Goal: Transaction & Acquisition: Download file/media

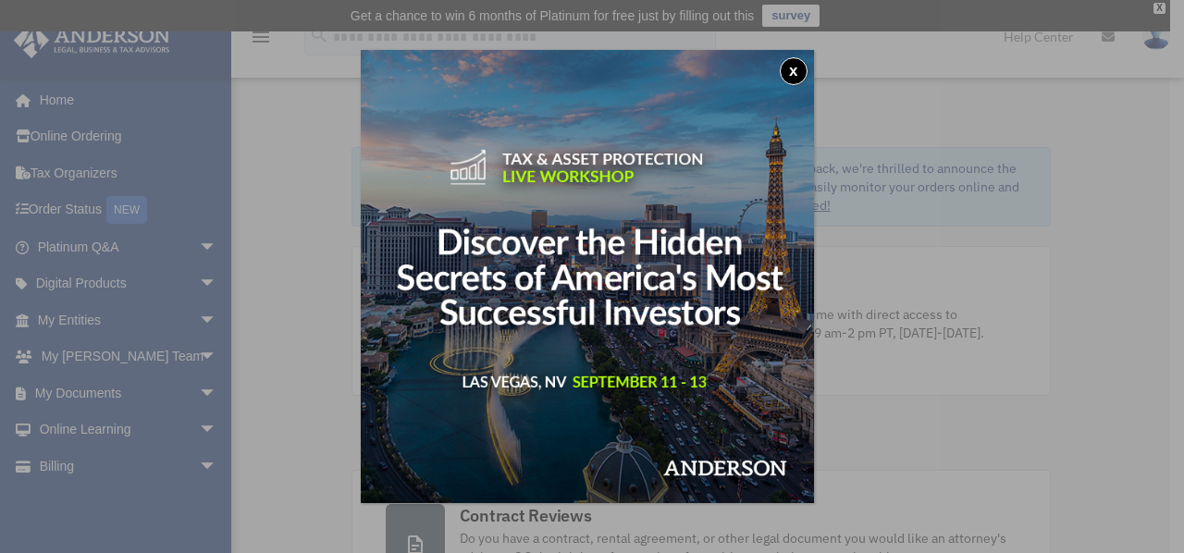
click at [799, 73] on button "x" at bounding box center [794, 71] width 28 height 28
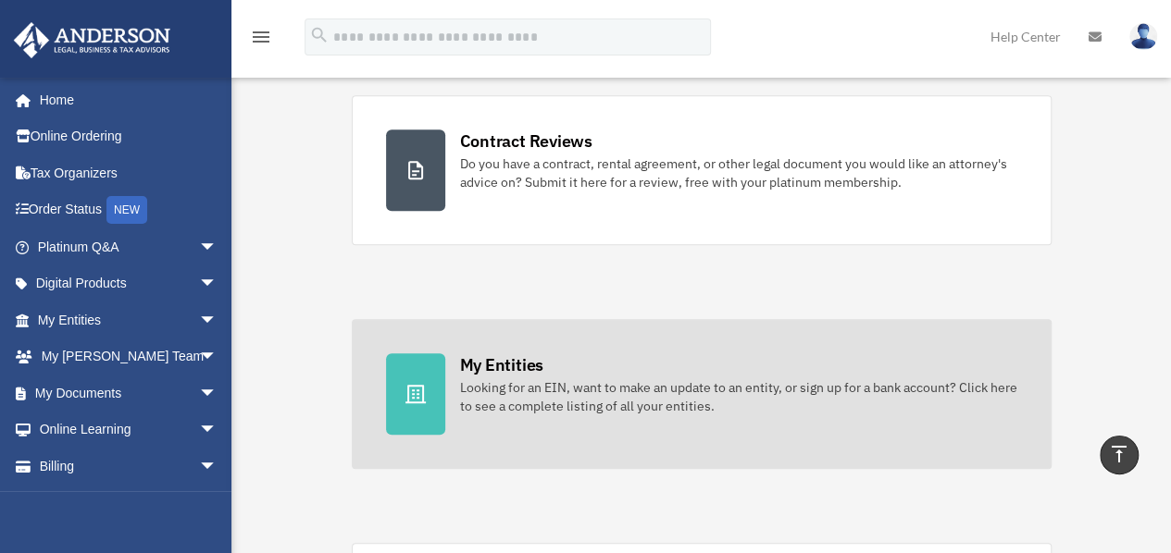
scroll to position [372, 0]
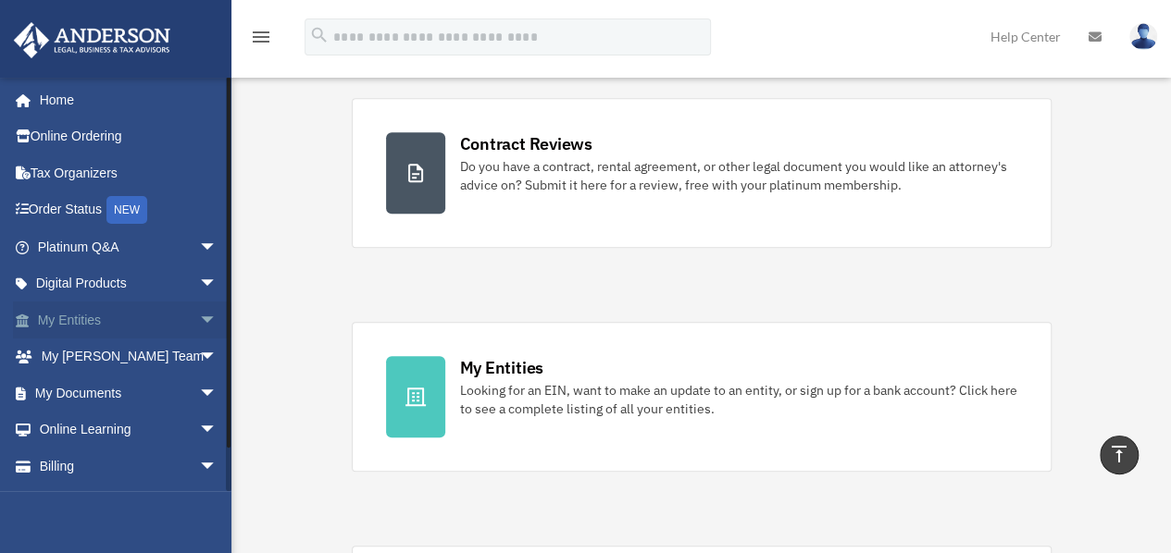
click at [75, 317] on link "My Entities arrow_drop_down" at bounding box center [129, 320] width 232 height 37
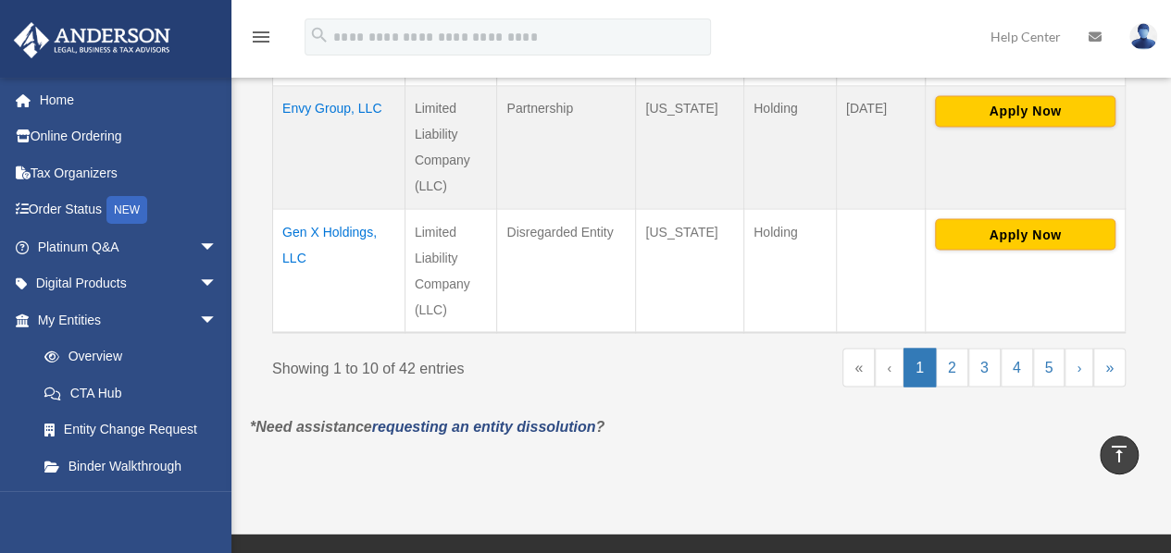
scroll to position [1584, 0]
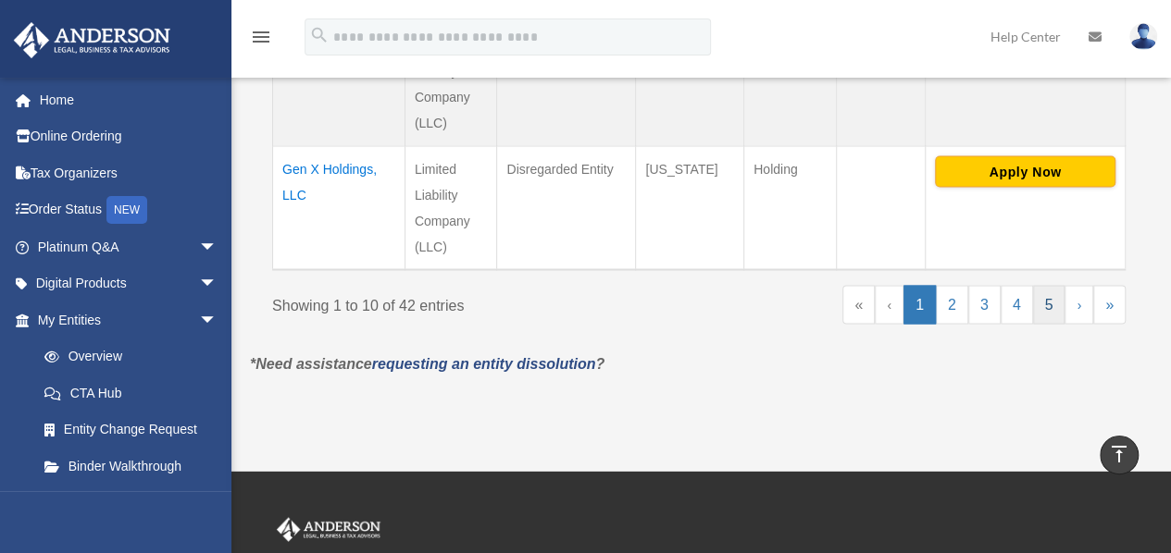
click at [1045, 299] on link "5" at bounding box center [1049, 304] width 32 height 39
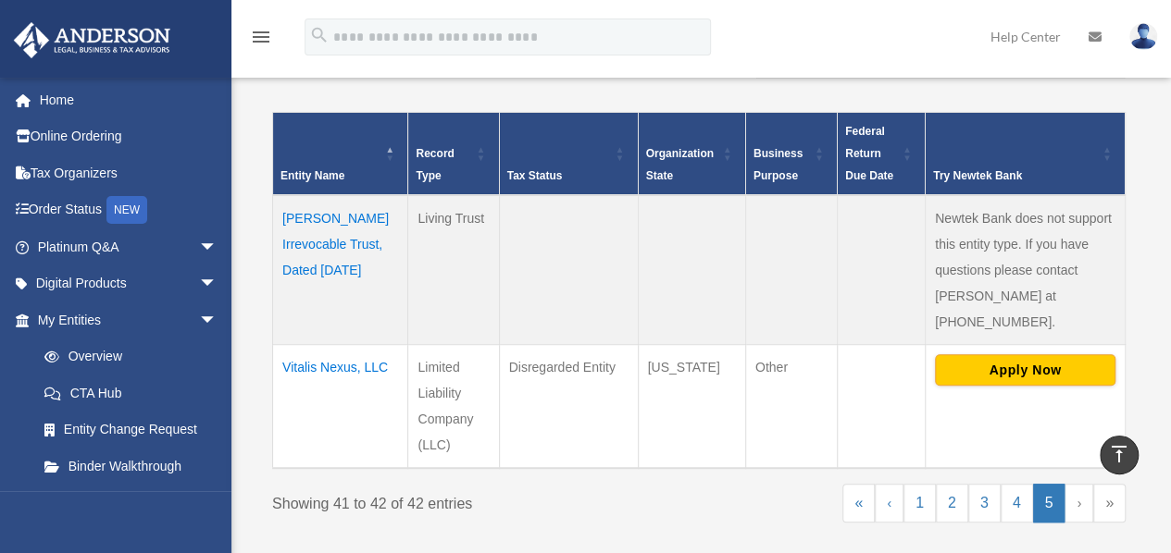
scroll to position [652, 0]
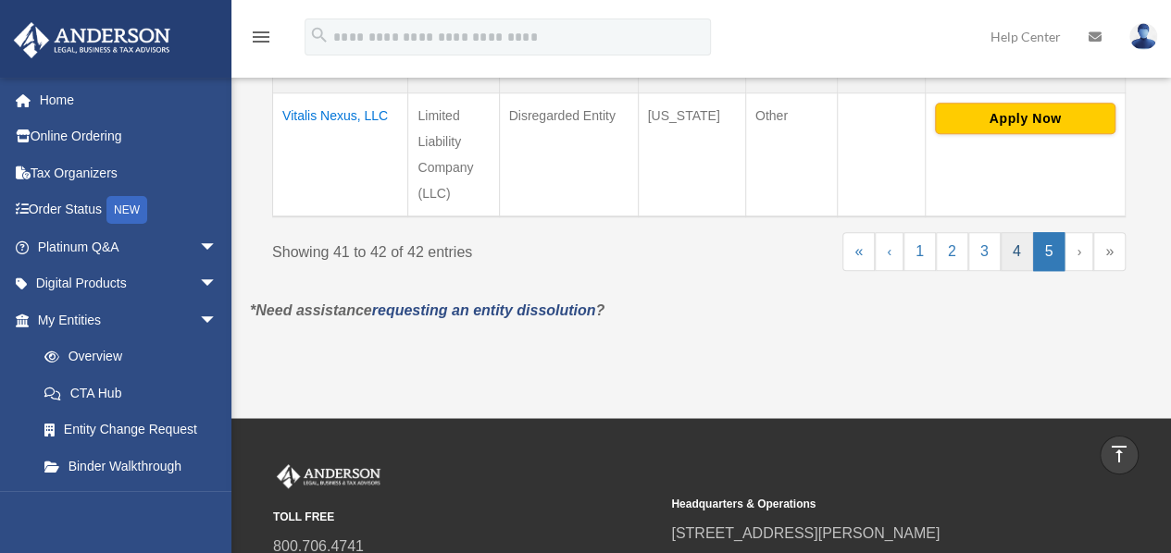
click at [1016, 255] on link "4" at bounding box center [1016, 251] width 32 height 39
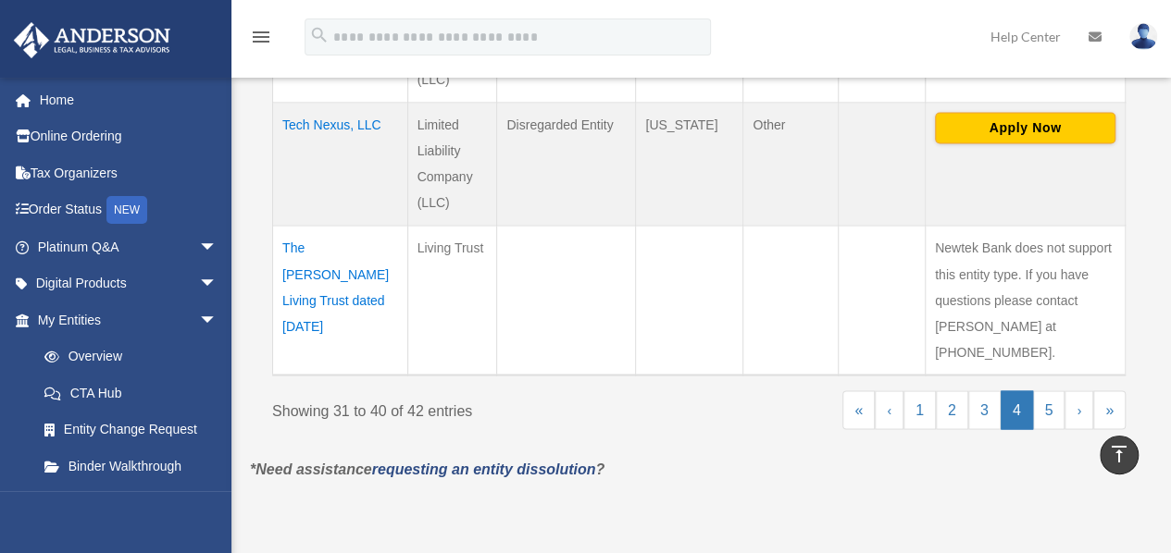
scroll to position [1480, 0]
click at [986, 390] on link "3" at bounding box center [984, 409] width 32 height 39
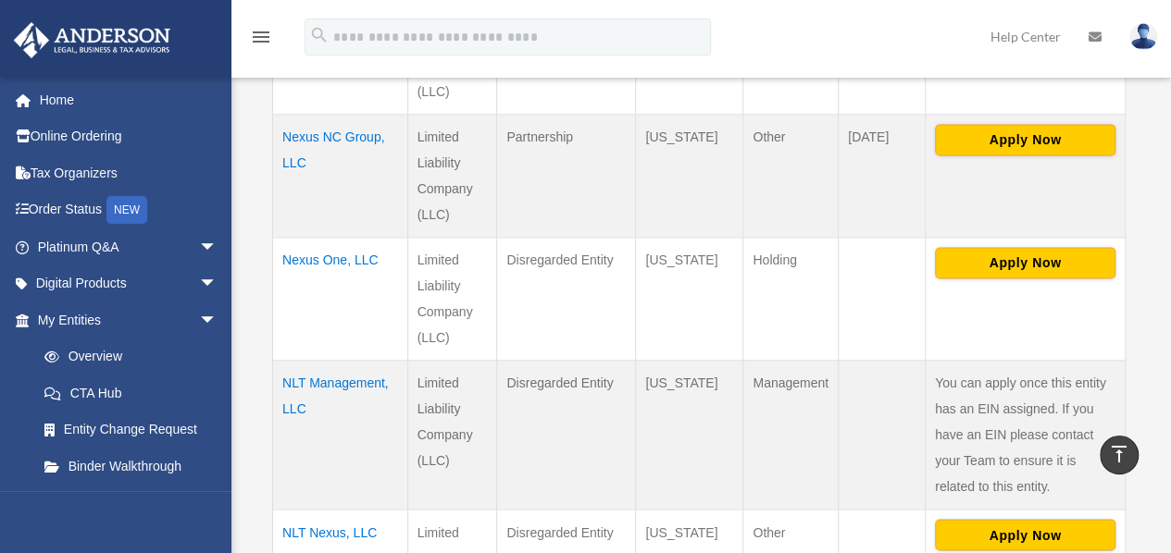
scroll to position [1245, 0]
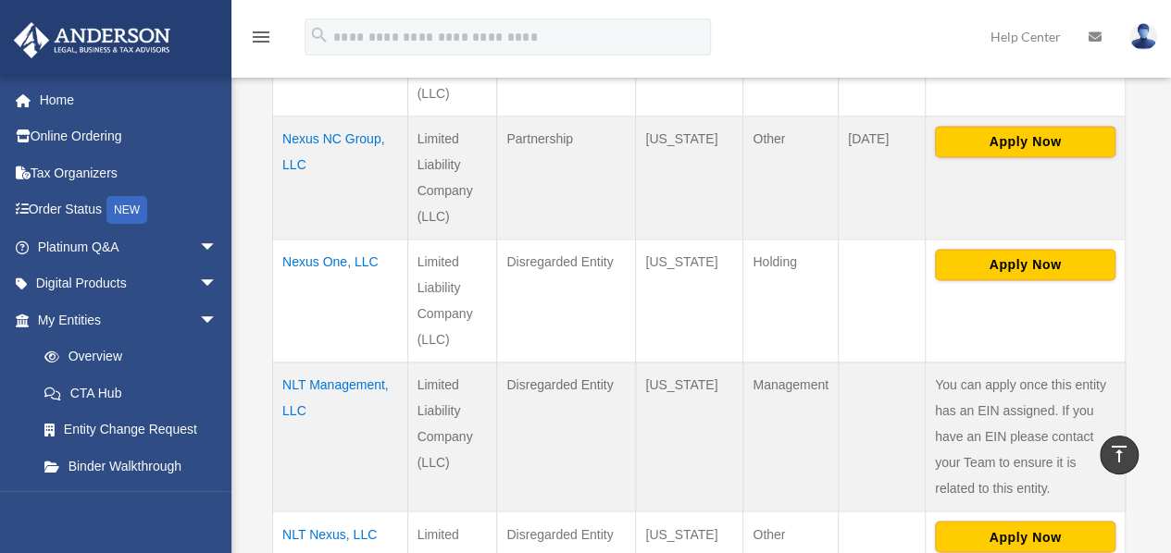
click at [350, 362] on td "NLT Management, LLC" at bounding box center [340, 436] width 135 height 149
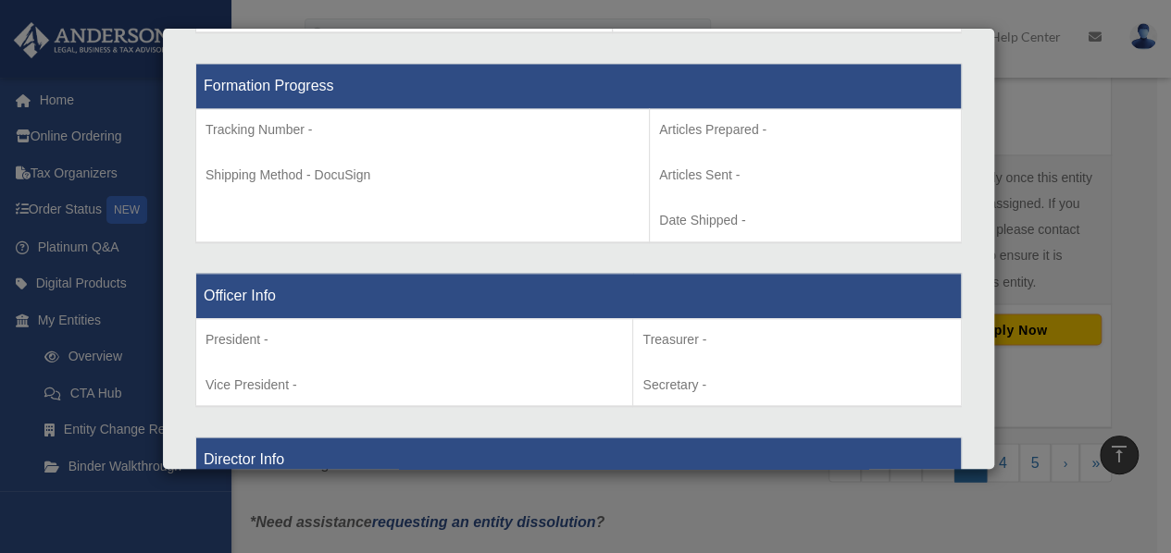
scroll to position [0, 0]
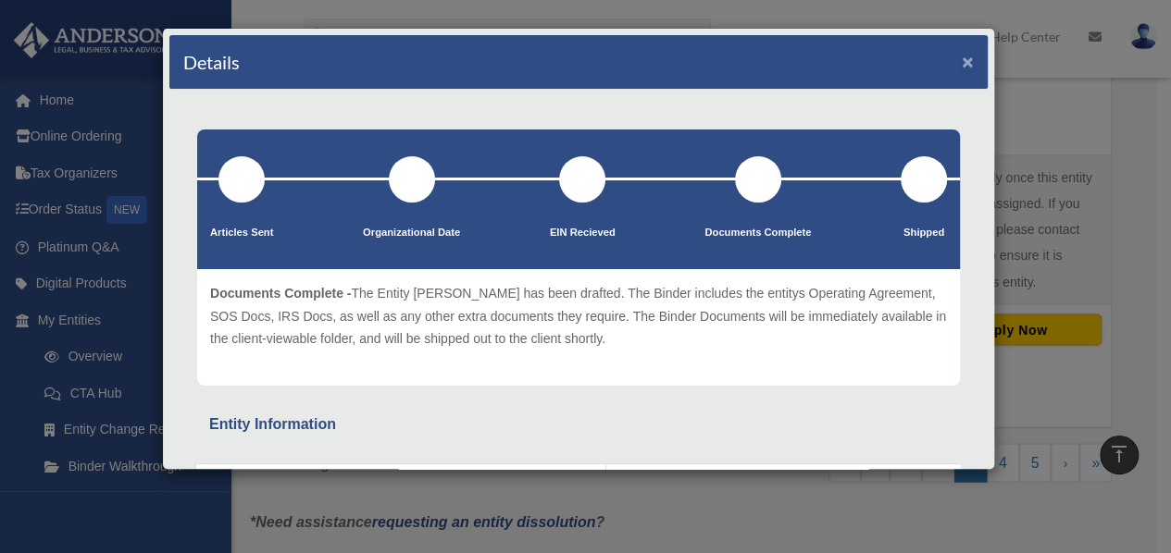
click at [961, 61] on button "×" at bounding box center [967, 61] width 12 height 19
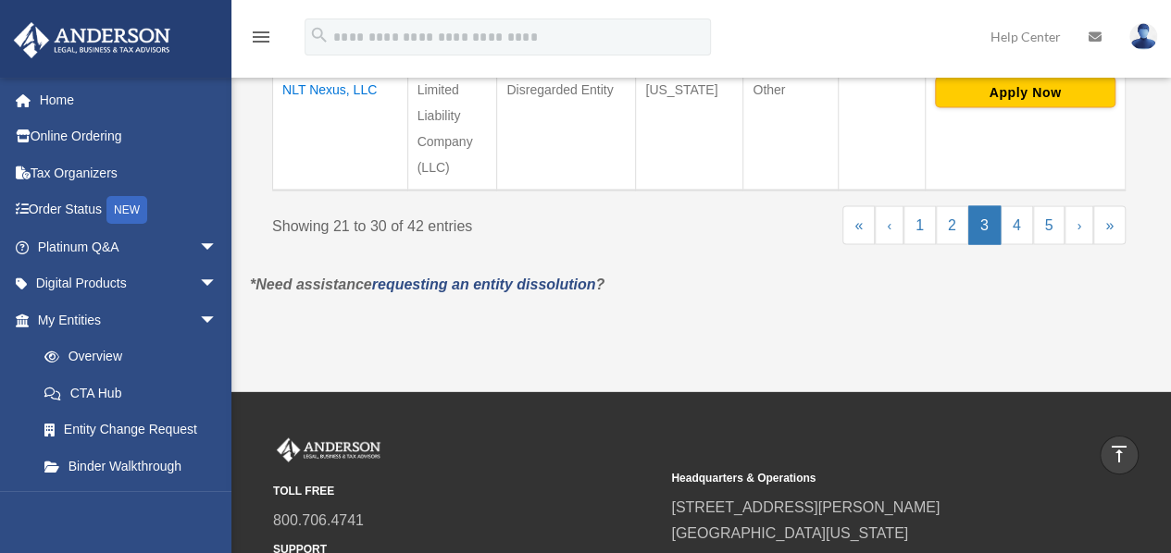
scroll to position [1689, 0]
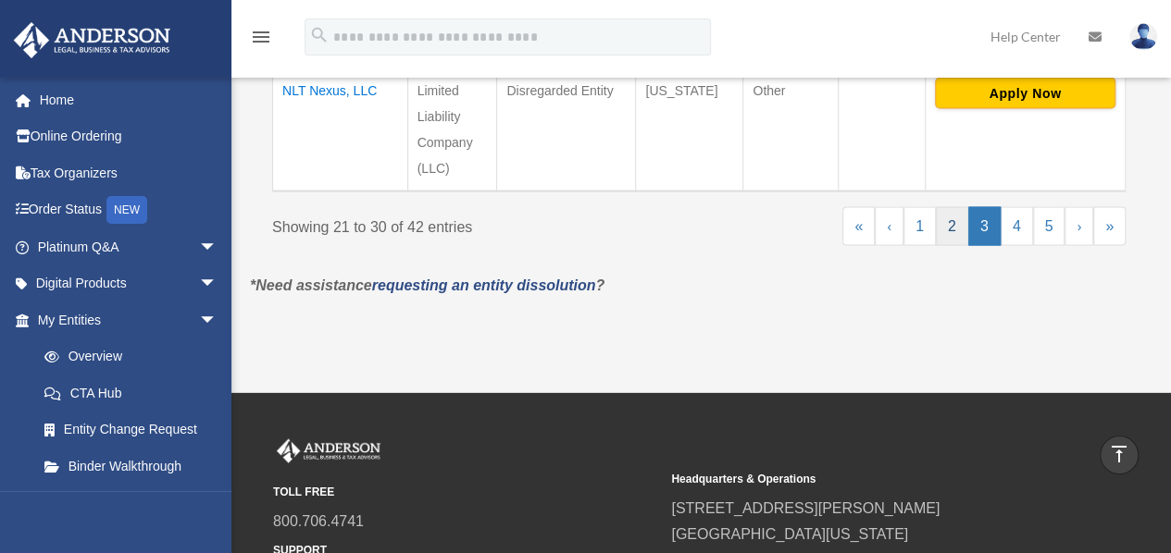
click at [957, 206] on link "2" at bounding box center [952, 225] width 32 height 39
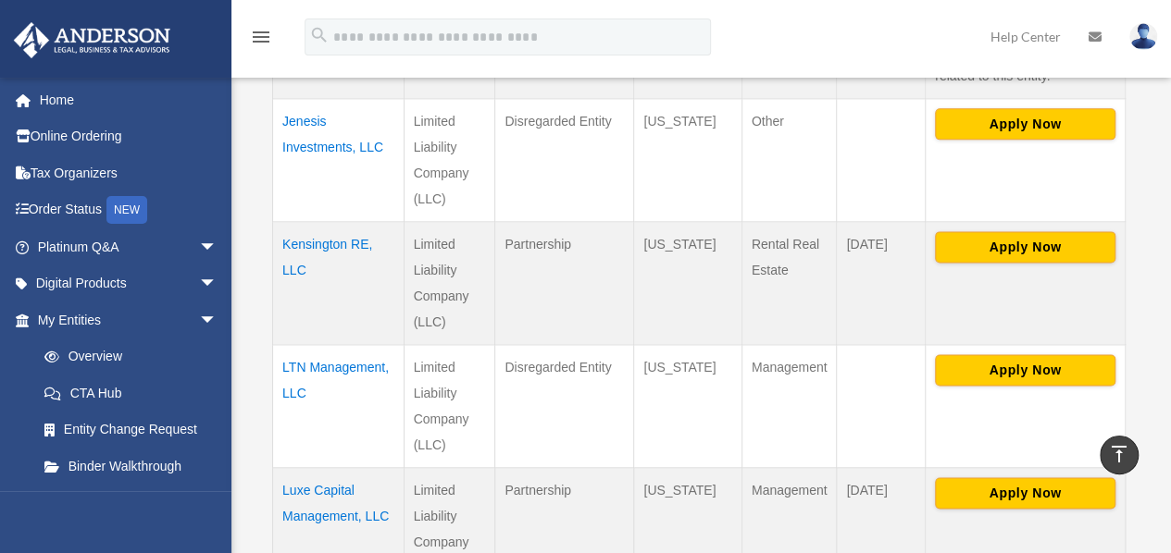
scroll to position [1132, 0]
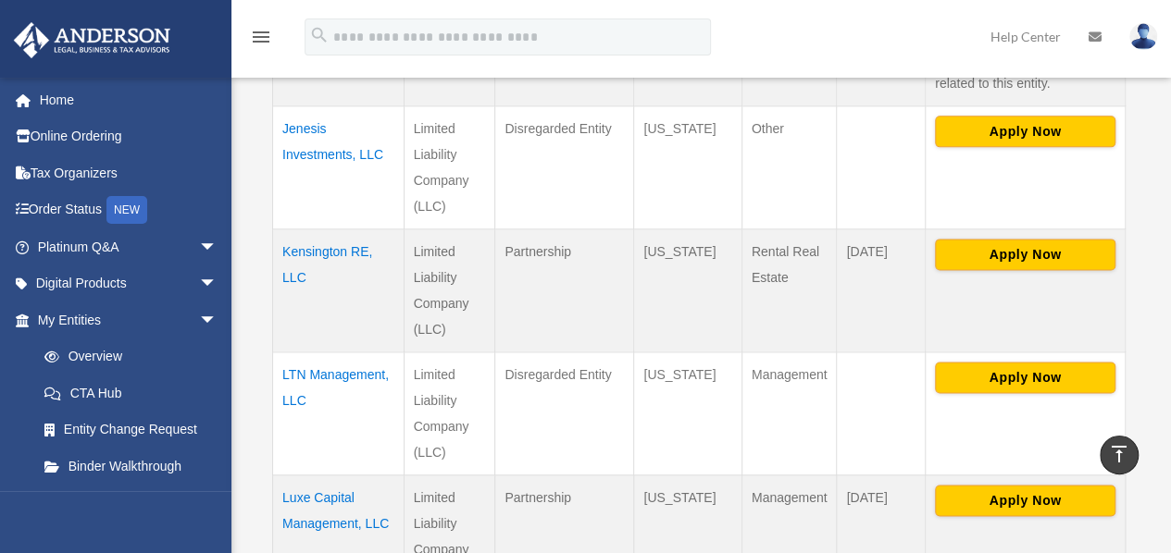
click at [339, 369] on td "LTN Management, LLC" at bounding box center [338, 413] width 131 height 123
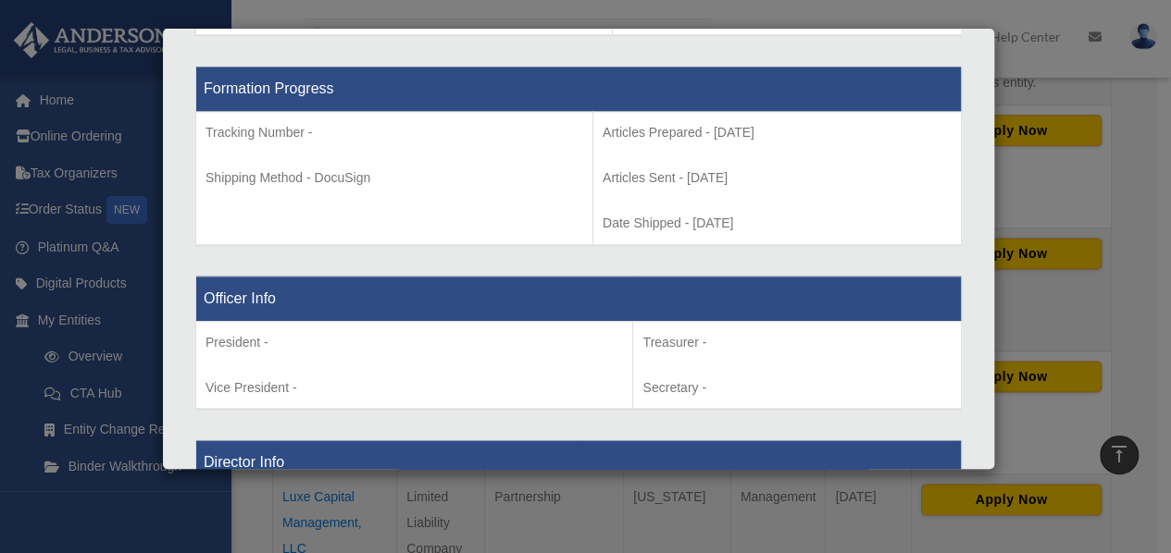
scroll to position [959, 0]
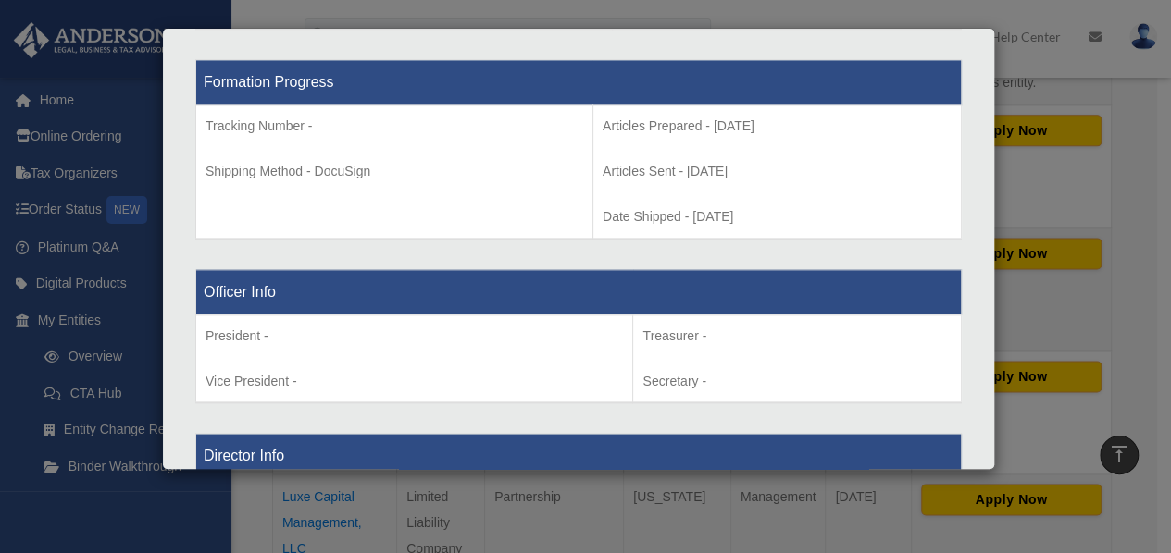
click at [892, 21] on div "Details × Articles Sent Organizational Date" at bounding box center [585, 276] width 1171 height 553
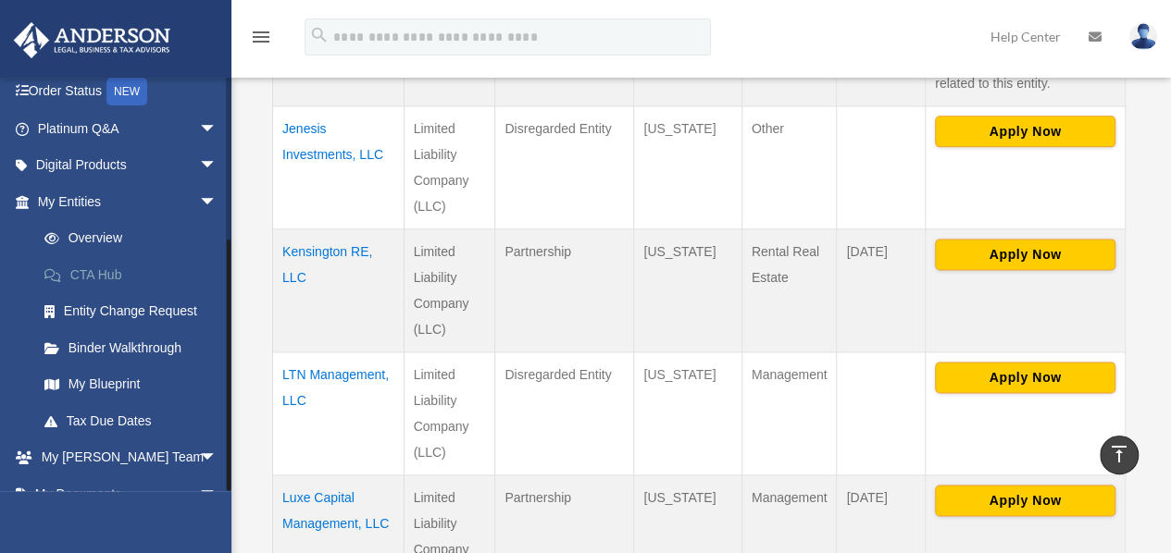
scroll to position [253, 0]
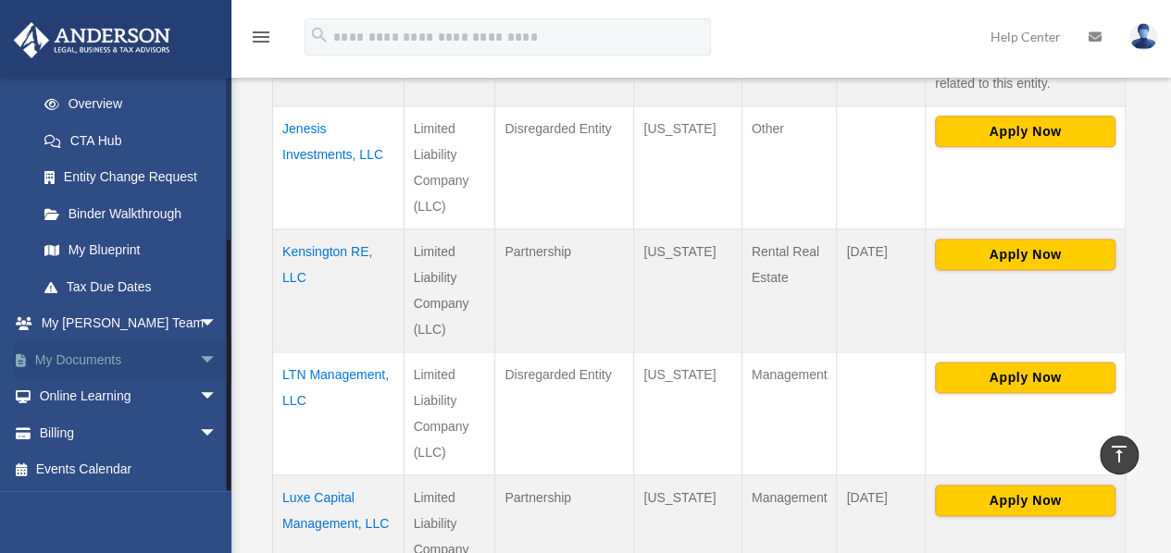
click at [103, 360] on link "My Documents arrow_drop_down" at bounding box center [129, 359] width 232 height 37
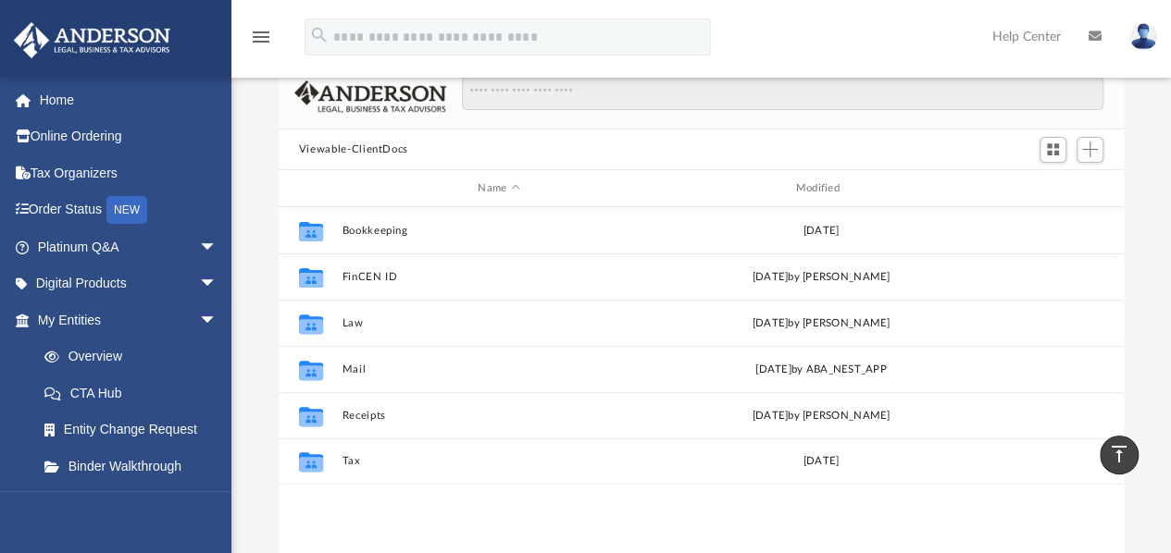
scroll to position [135, 0]
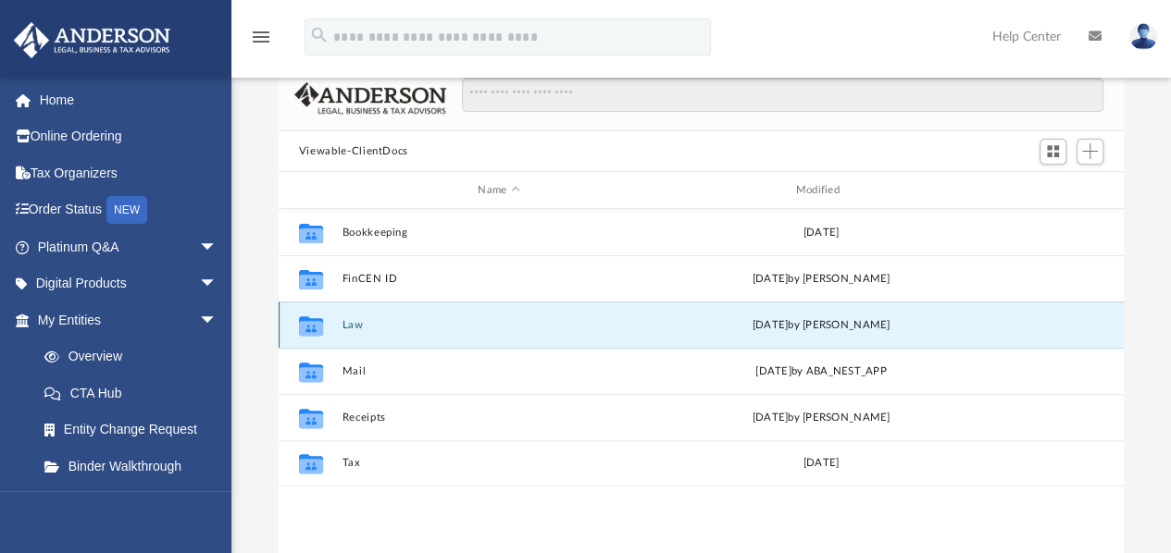
click at [347, 325] on button "Law" at bounding box center [498, 325] width 314 height 12
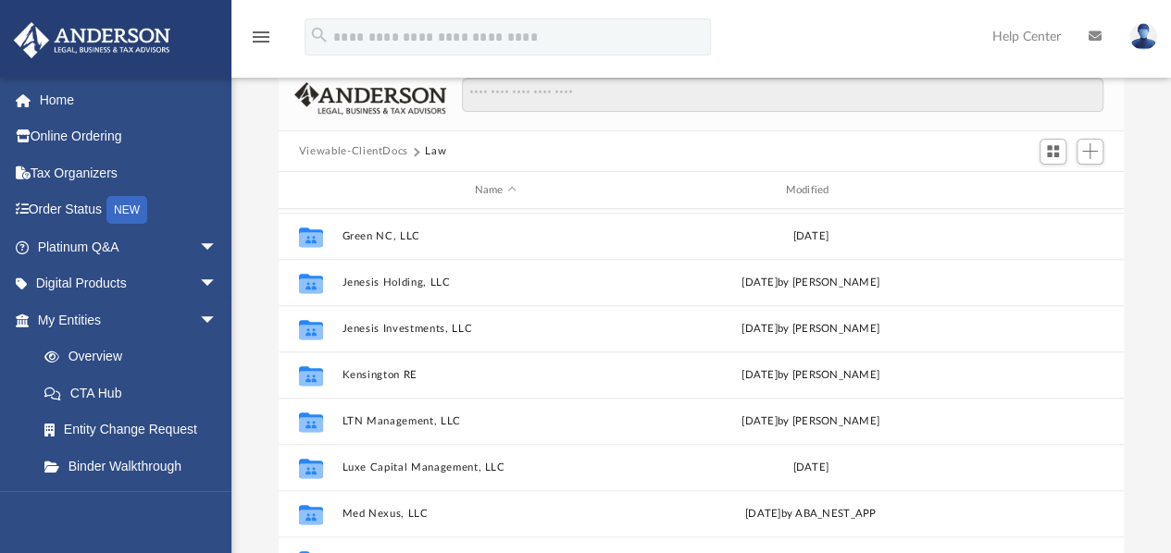
scroll to position [645, 0]
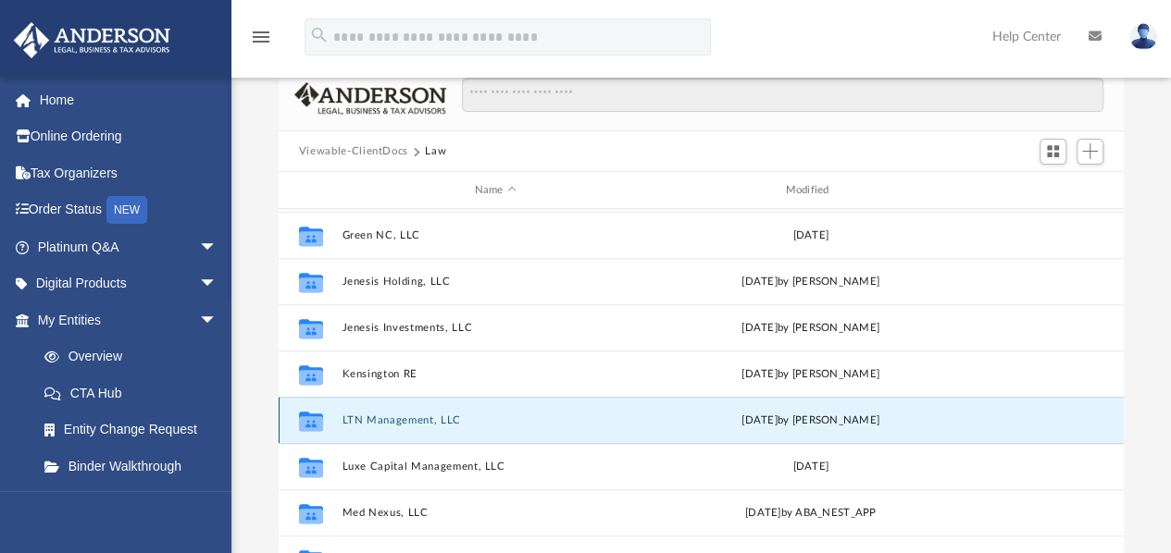
click at [388, 419] on button "LTN Management, LLC" at bounding box center [494, 421] width 307 height 12
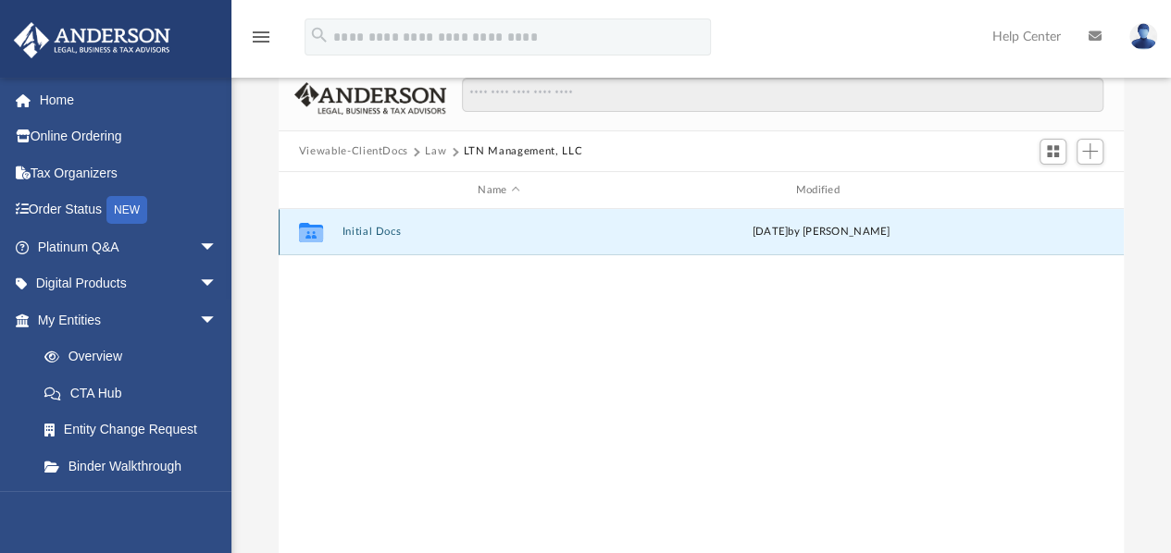
click at [380, 234] on button "Initial Docs" at bounding box center [498, 233] width 314 height 12
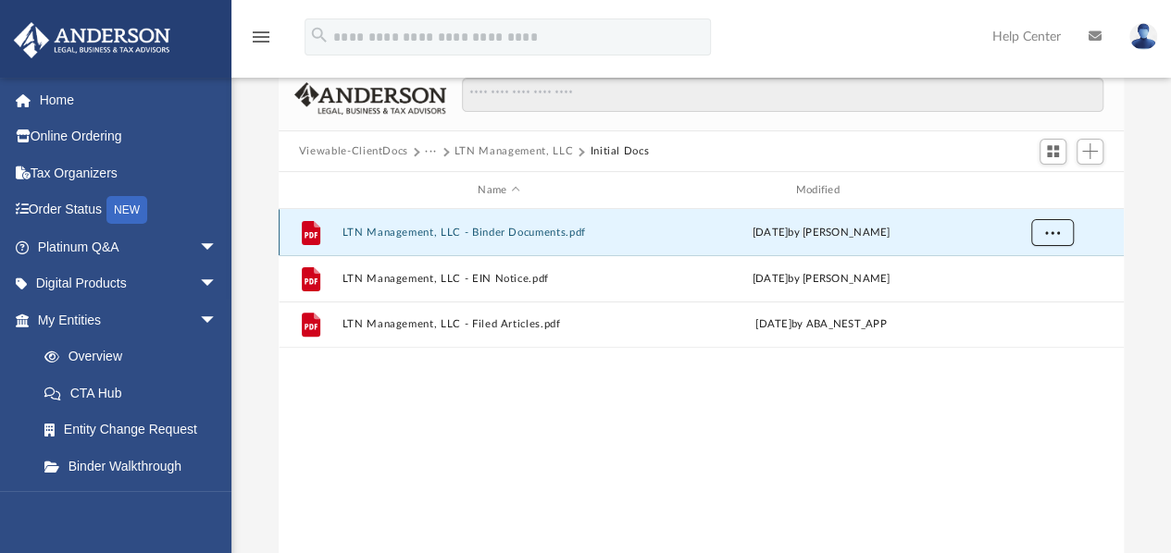
click at [1046, 236] on span "More options" at bounding box center [1051, 233] width 15 height 10
click at [1038, 301] on li "Download" at bounding box center [1035, 299] width 54 height 19
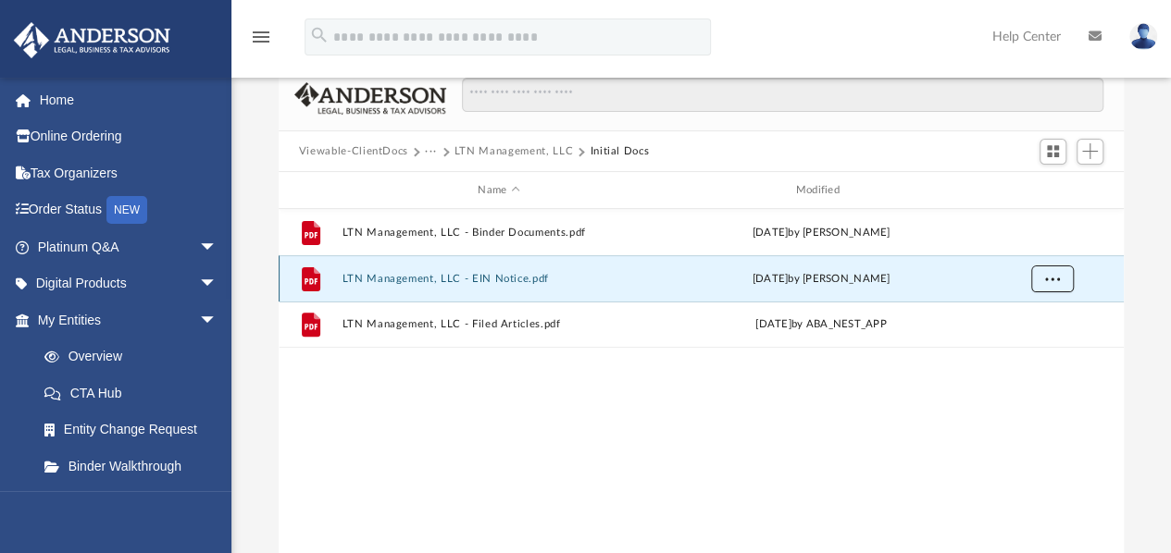
click at [1043, 279] on button "More options" at bounding box center [1051, 280] width 43 height 28
click at [1025, 350] on li "Download" at bounding box center [1035, 345] width 54 height 19
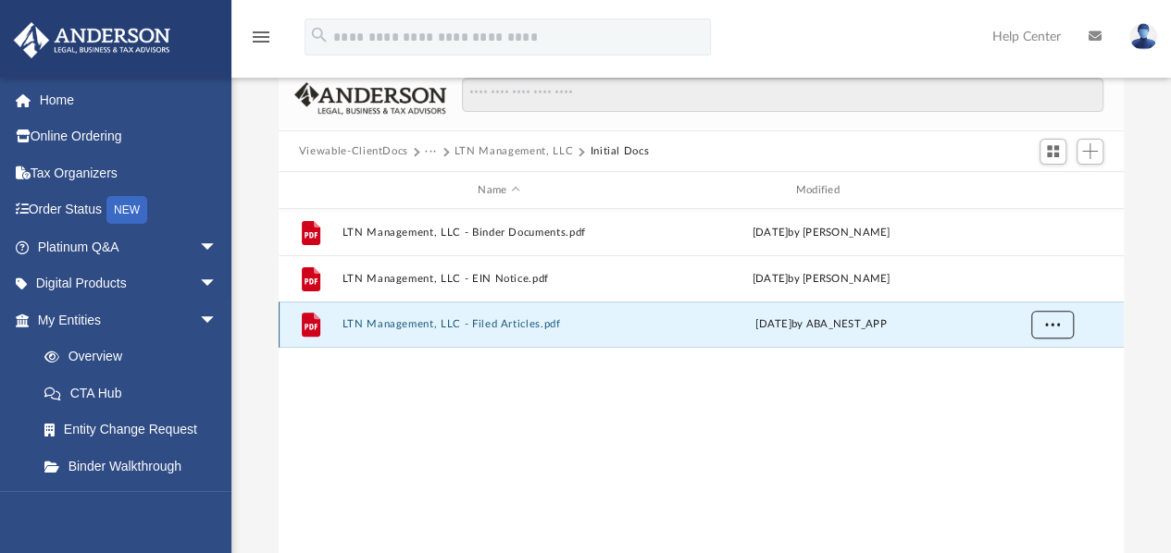
click at [1047, 328] on span "More options" at bounding box center [1051, 324] width 15 height 10
click at [1036, 386] on li "Download" at bounding box center [1035, 390] width 54 height 19
click at [399, 155] on button "Viewable-ClientDocs" at bounding box center [353, 151] width 109 height 17
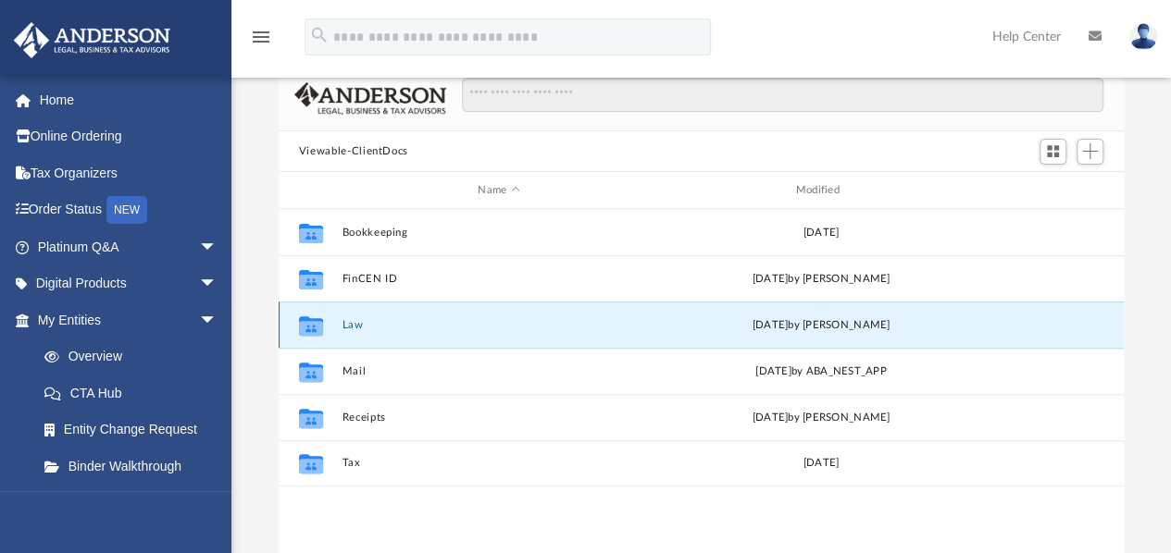
click at [356, 323] on button "Law" at bounding box center [498, 325] width 314 height 12
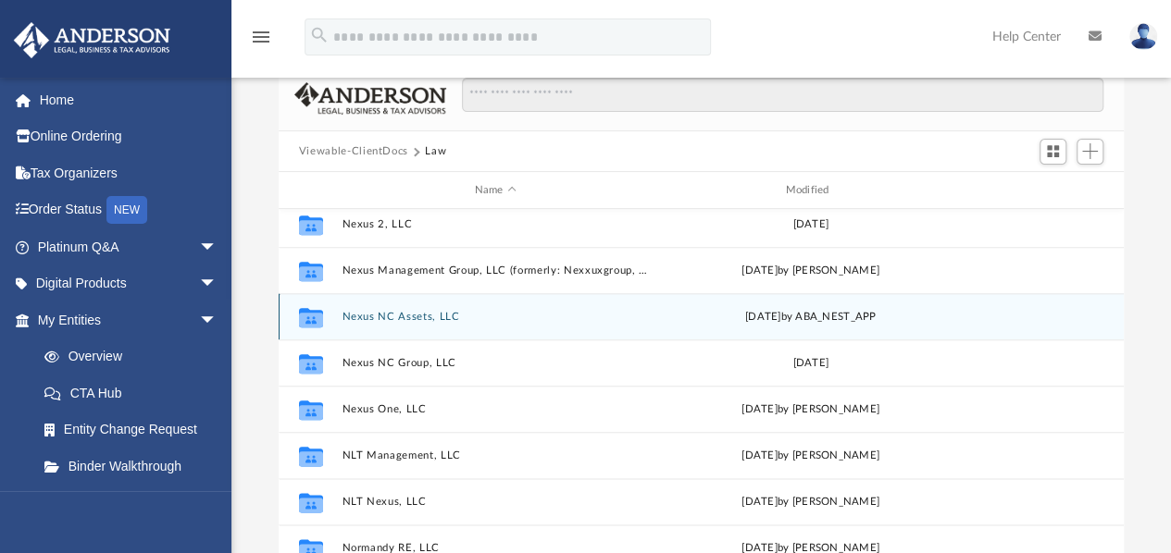
scroll to position [1074, 0]
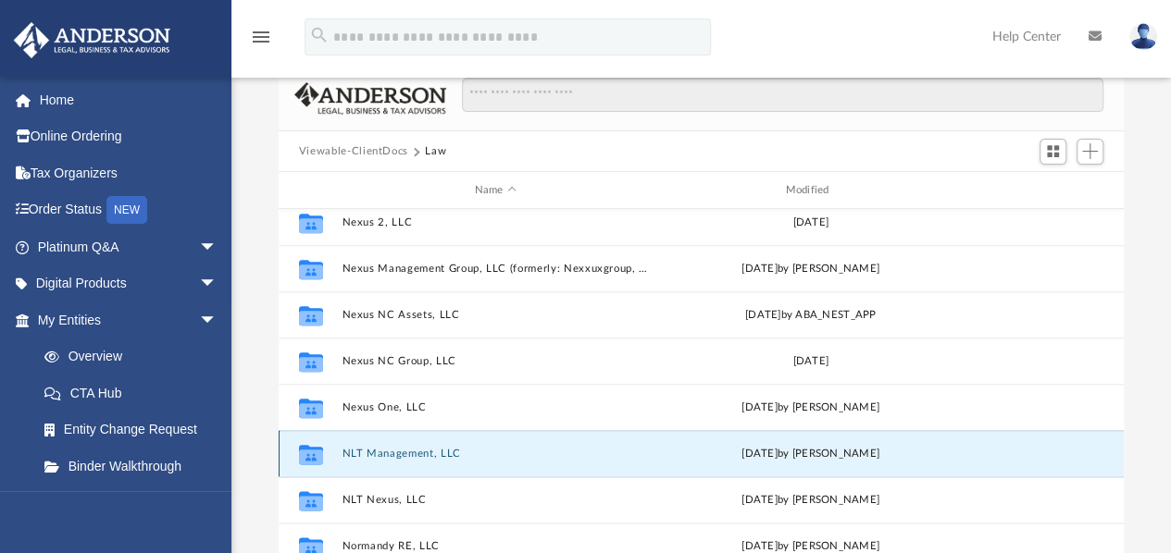
click at [406, 450] on button "NLT Management, LLC" at bounding box center [494, 454] width 307 height 12
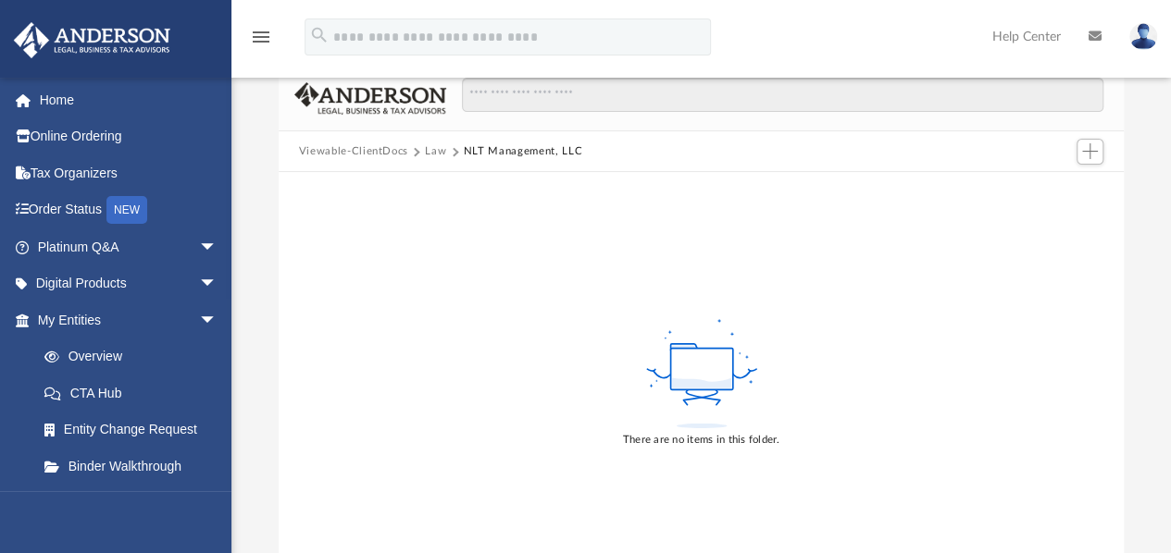
click at [429, 156] on button "Law" at bounding box center [435, 151] width 21 height 17
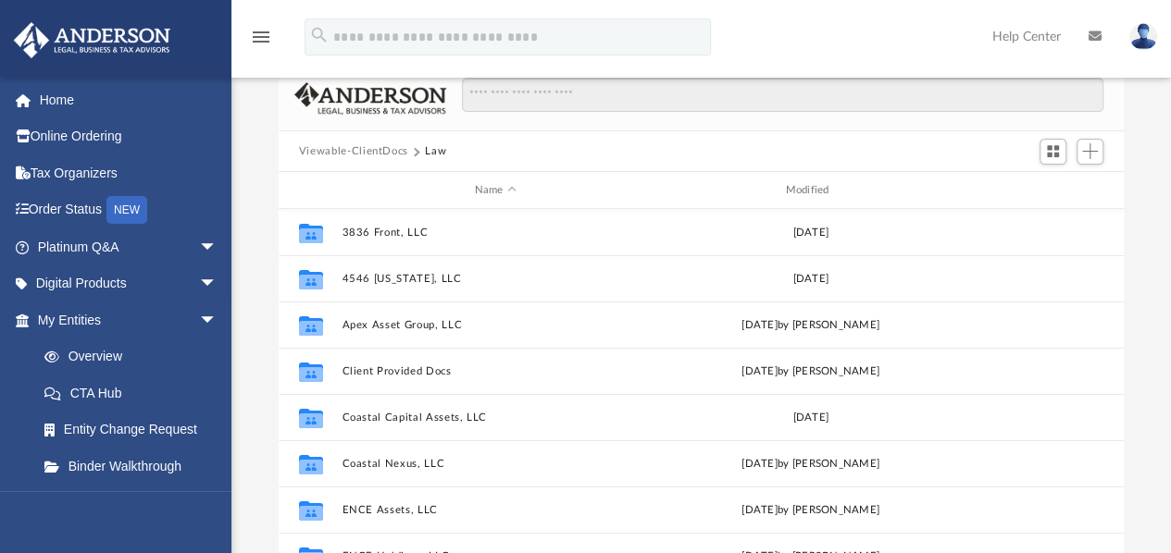
scroll to position [406, 831]
click at [63, 103] on link "Home" at bounding box center [129, 99] width 232 height 37
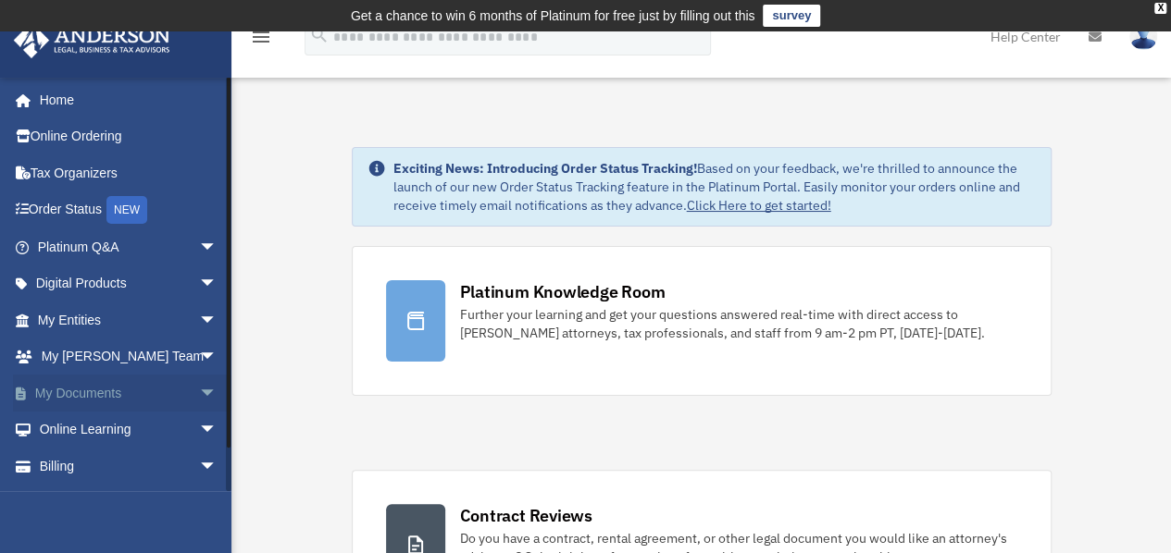
click at [110, 386] on link "My Documents arrow_drop_down" at bounding box center [129, 393] width 232 height 37
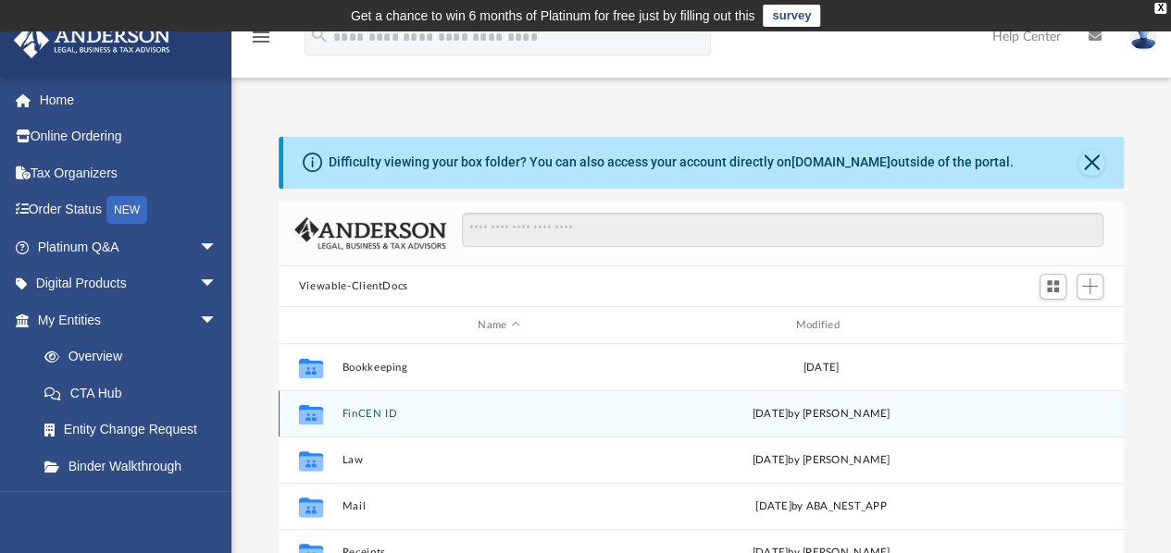
scroll to position [204, 0]
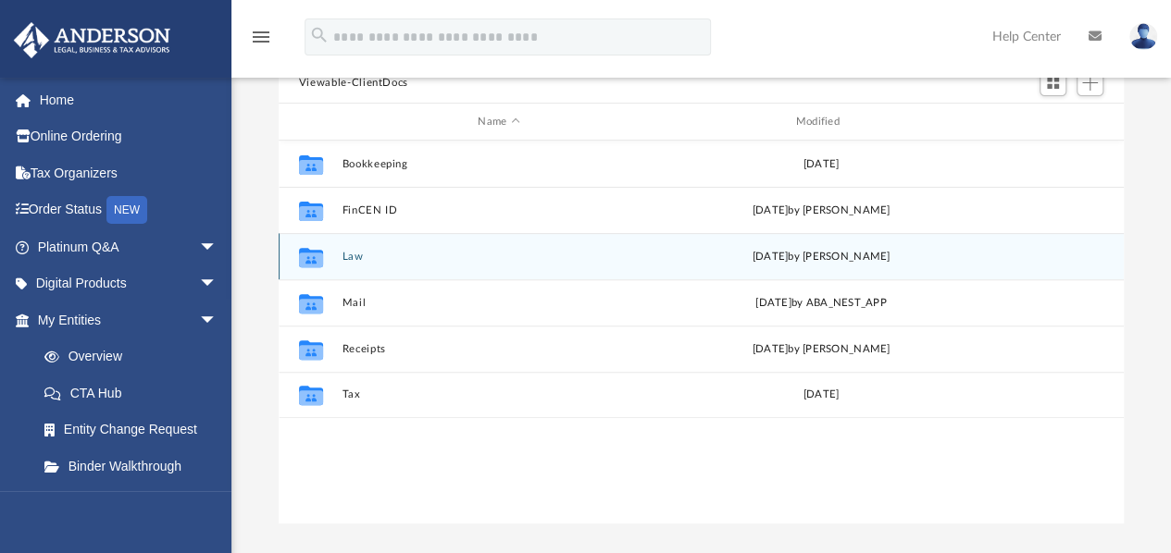
click at [353, 263] on div "Collaborated Folder Law yesterday by Mya Ford" at bounding box center [701, 256] width 845 height 46
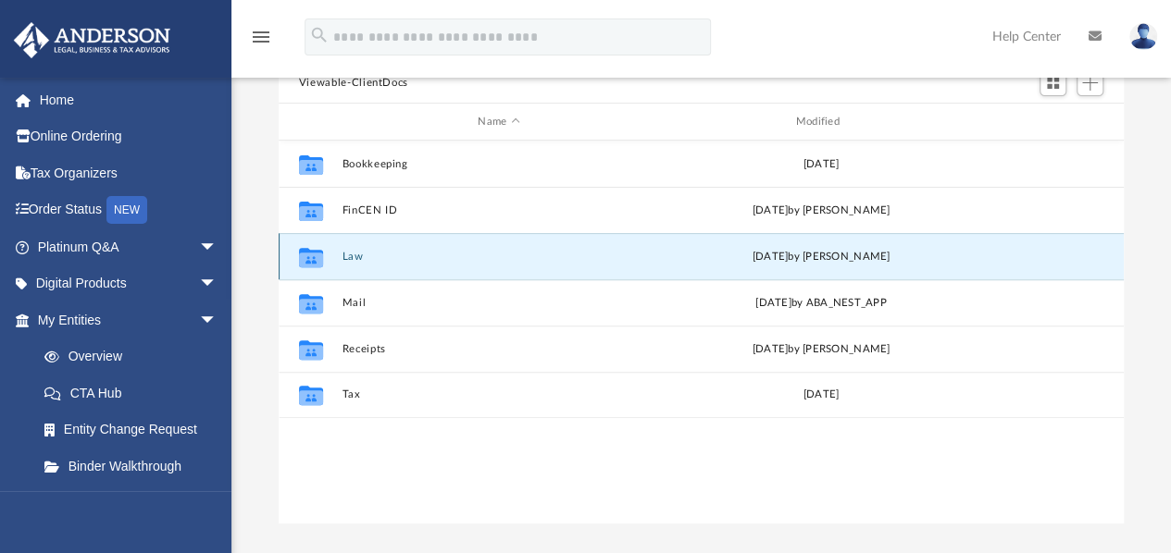
click at [348, 255] on button "Law" at bounding box center [498, 257] width 314 height 12
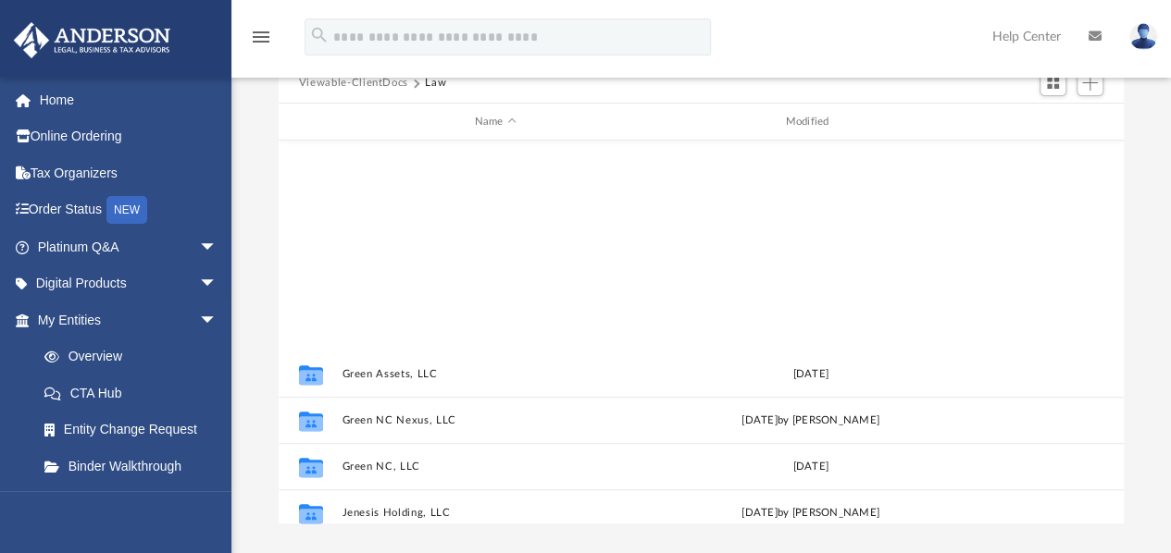
scroll to position [611, 0]
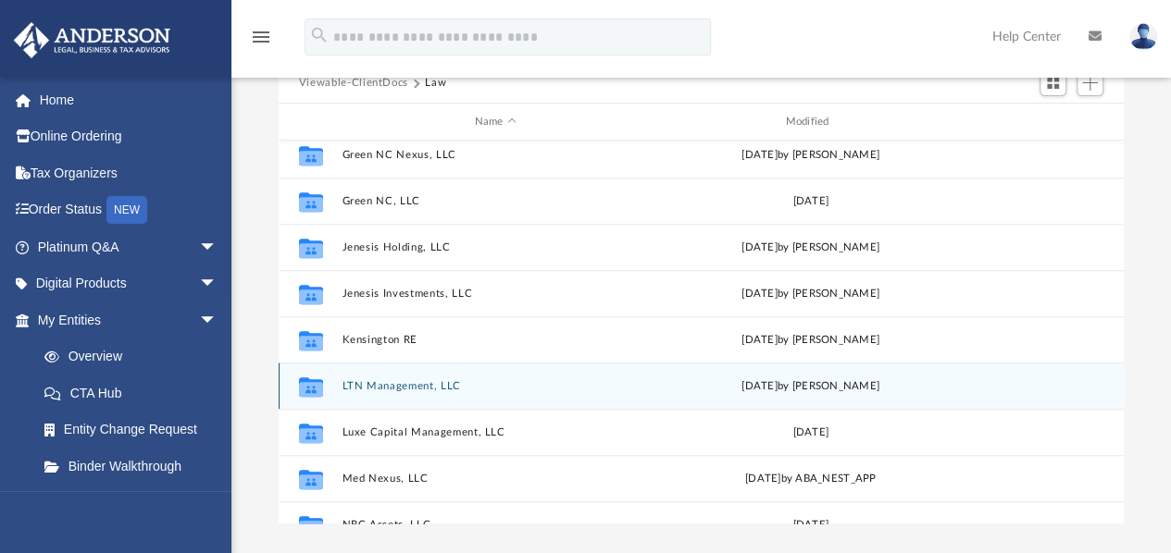
click at [387, 388] on button "LTN Management, LLC" at bounding box center [494, 386] width 307 height 12
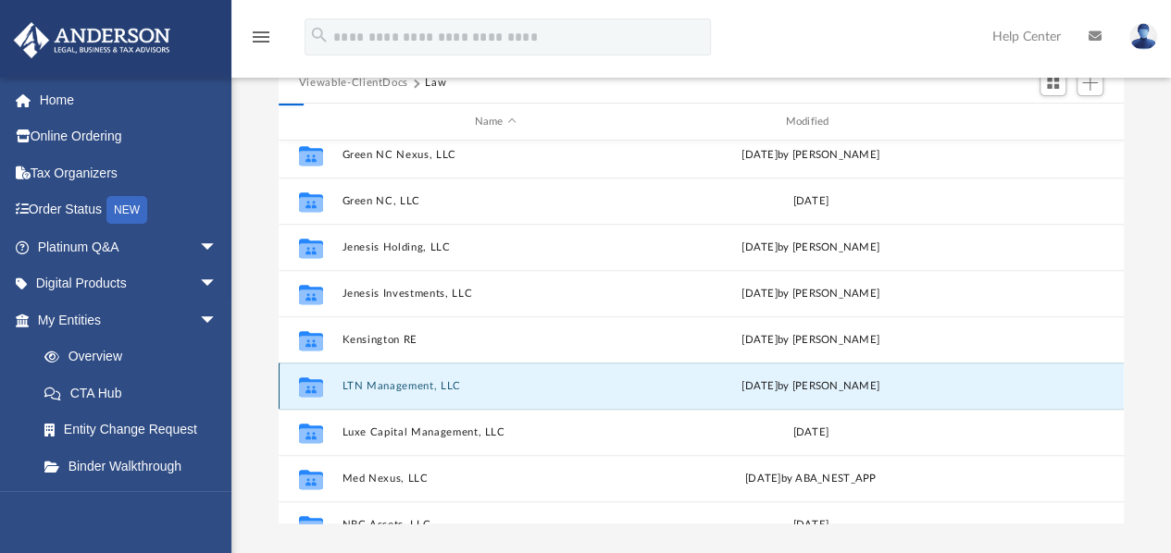
scroll to position [0, 0]
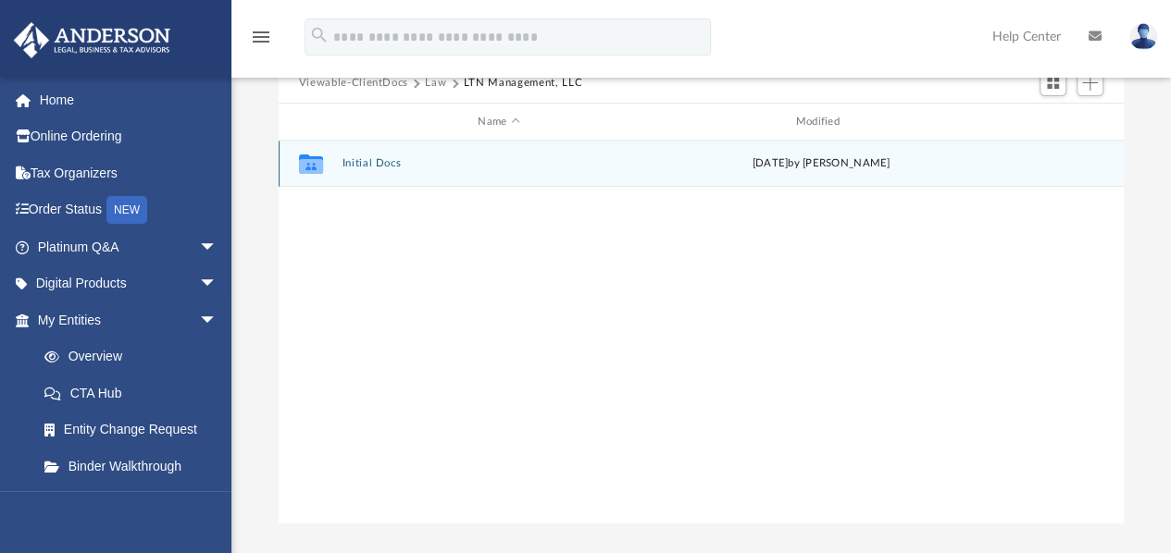
click at [366, 167] on button "Initial Docs" at bounding box center [498, 164] width 314 height 12
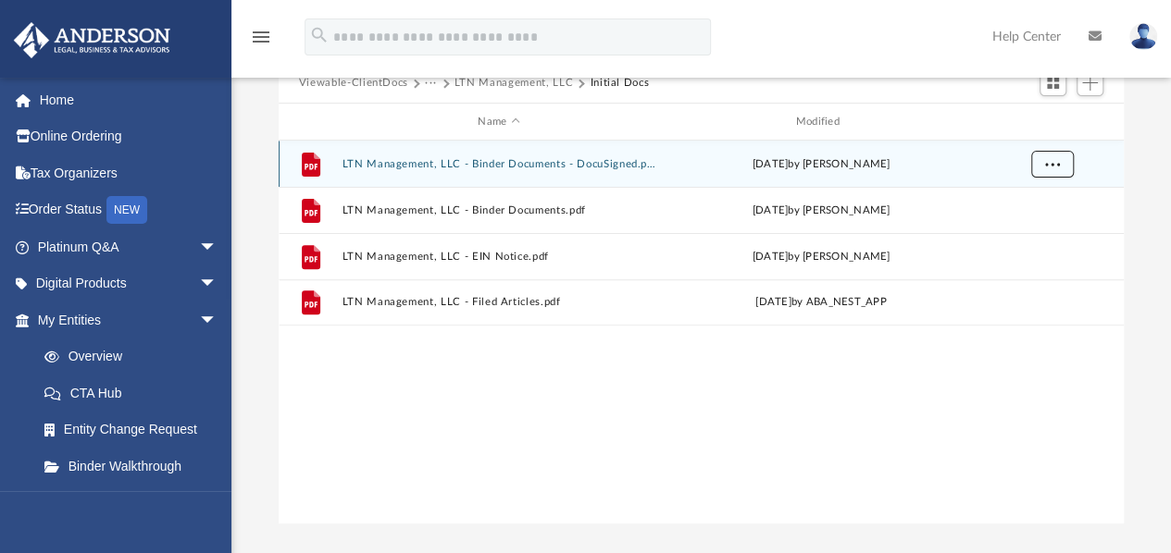
click at [1037, 167] on button "More options" at bounding box center [1051, 165] width 43 height 28
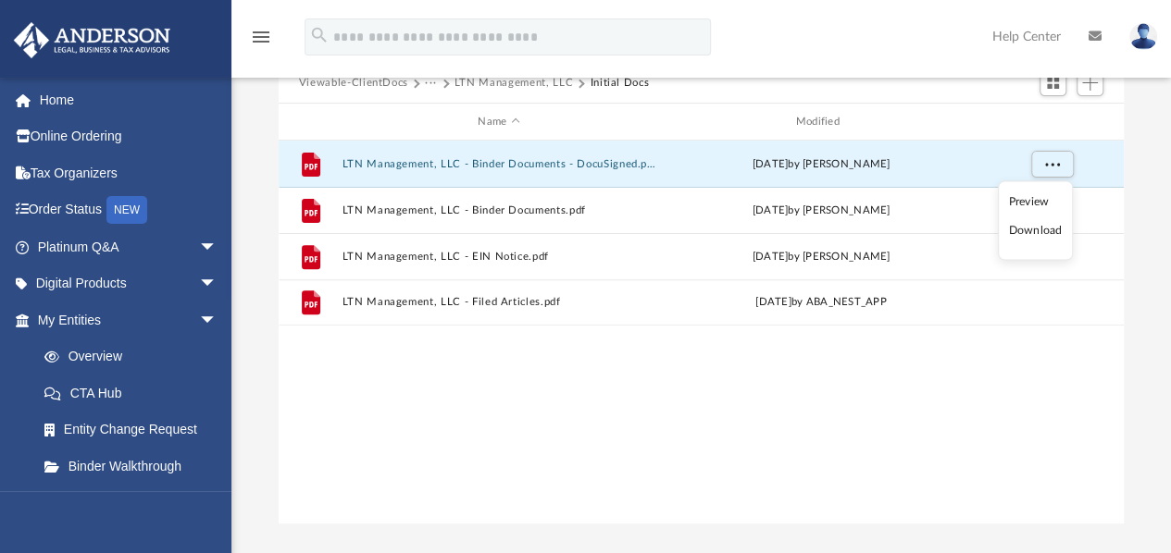
click at [1029, 235] on li "Download" at bounding box center [1035, 230] width 54 height 19
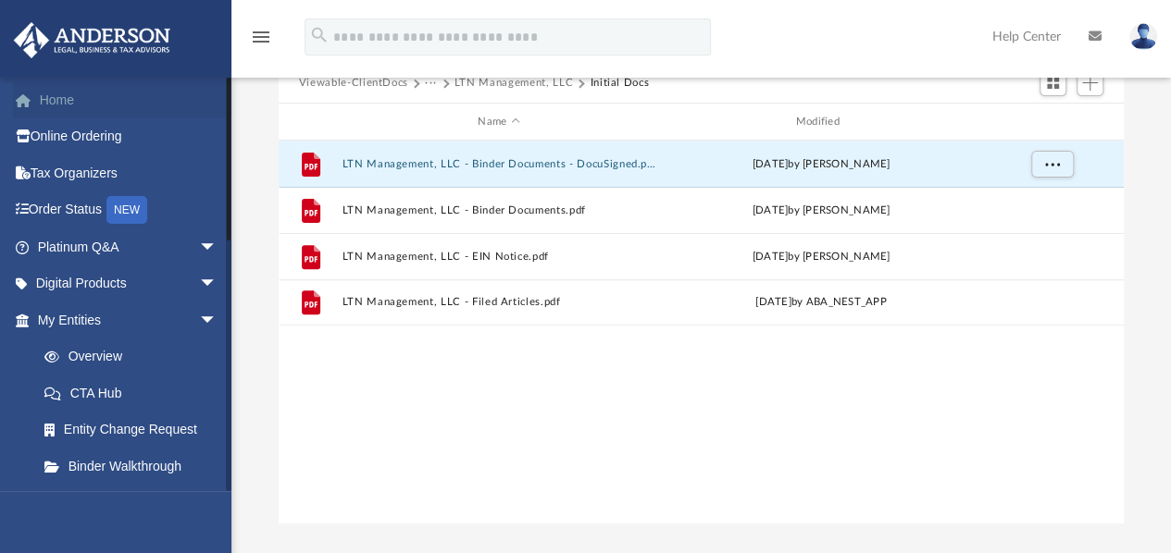
click at [58, 101] on link "Home" at bounding box center [129, 99] width 232 height 37
